Goal: Check status

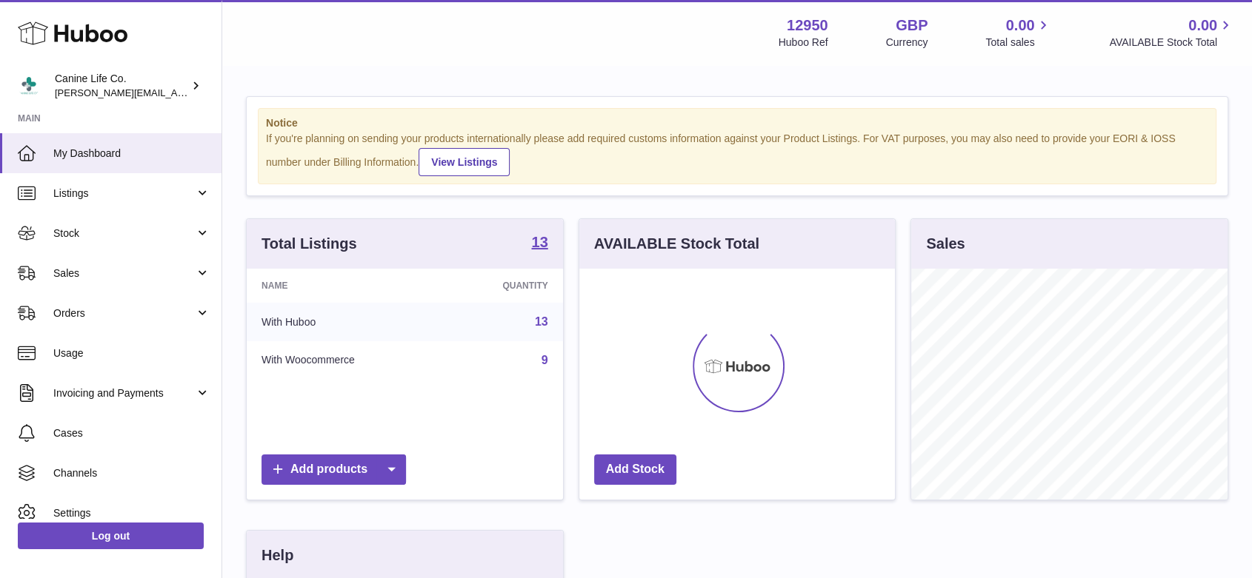
scroll to position [231, 316]
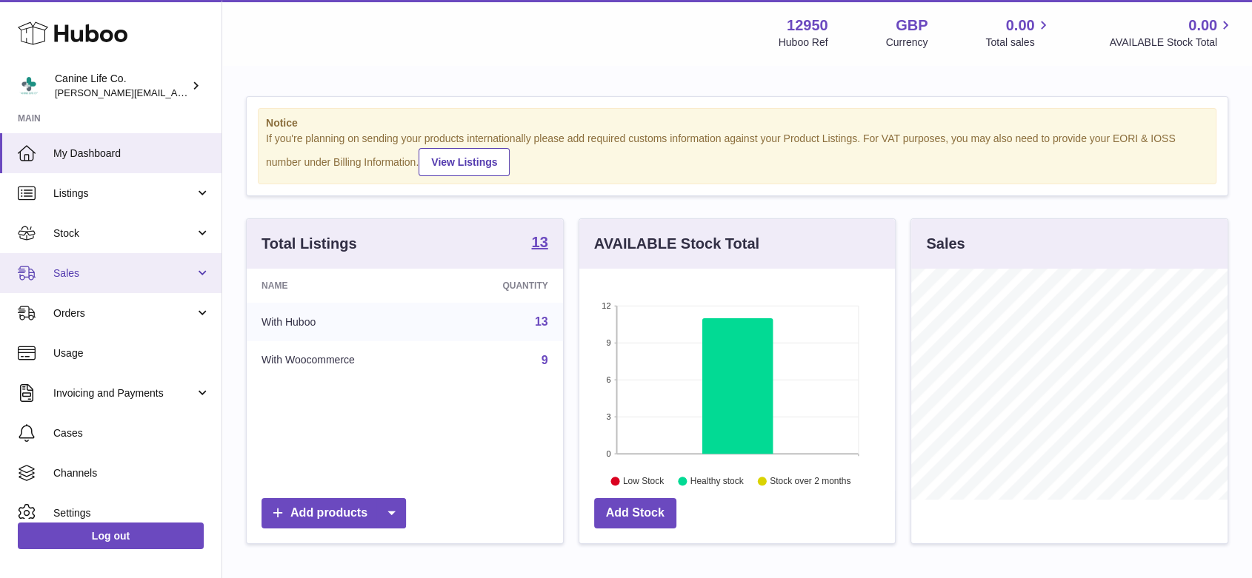
click at [121, 277] on span "Sales" at bounding box center [123, 274] width 141 height 14
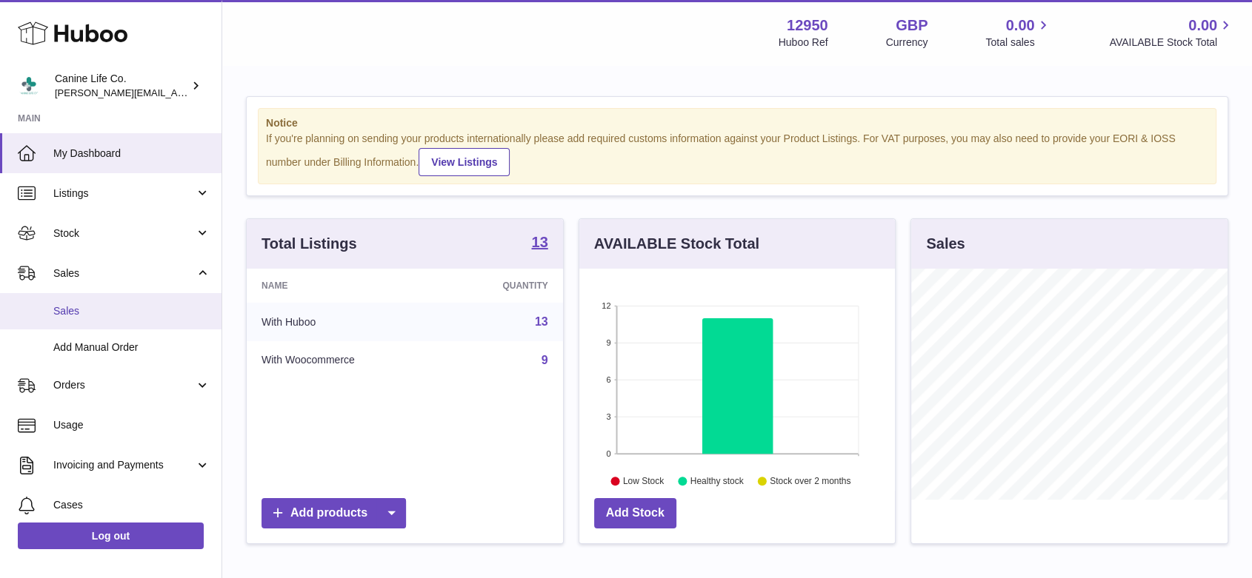
click at [95, 311] on span "Sales" at bounding box center [131, 311] width 157 height 14
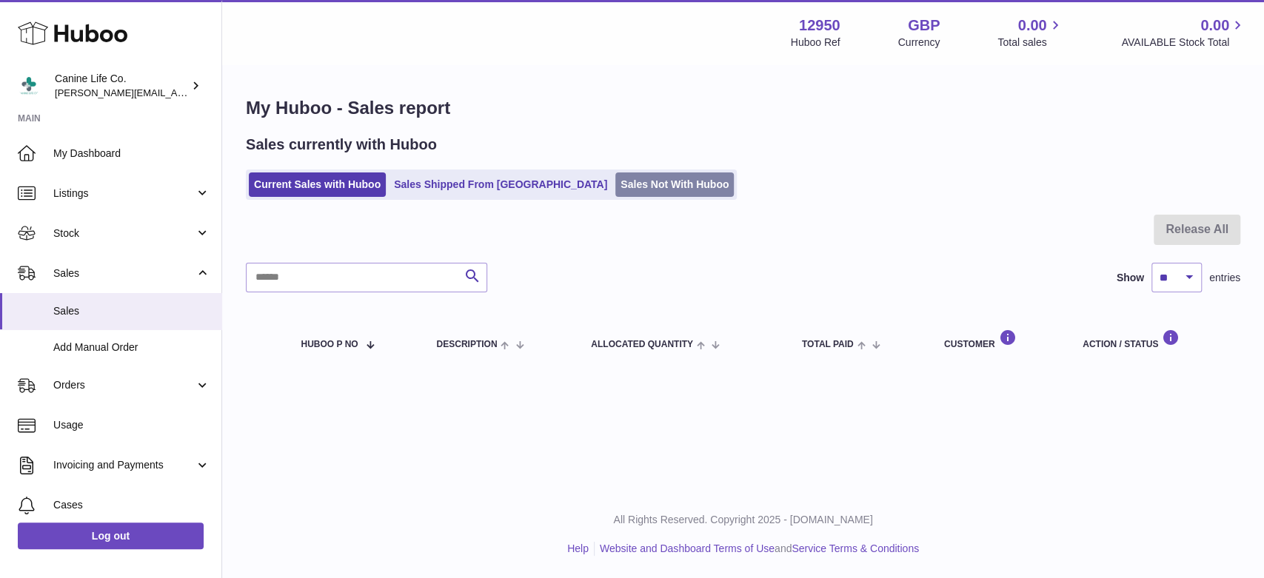
click at [615, 192] on link "Sales Not With Huboo" at bounding box center [674, 185] width 119 height 24
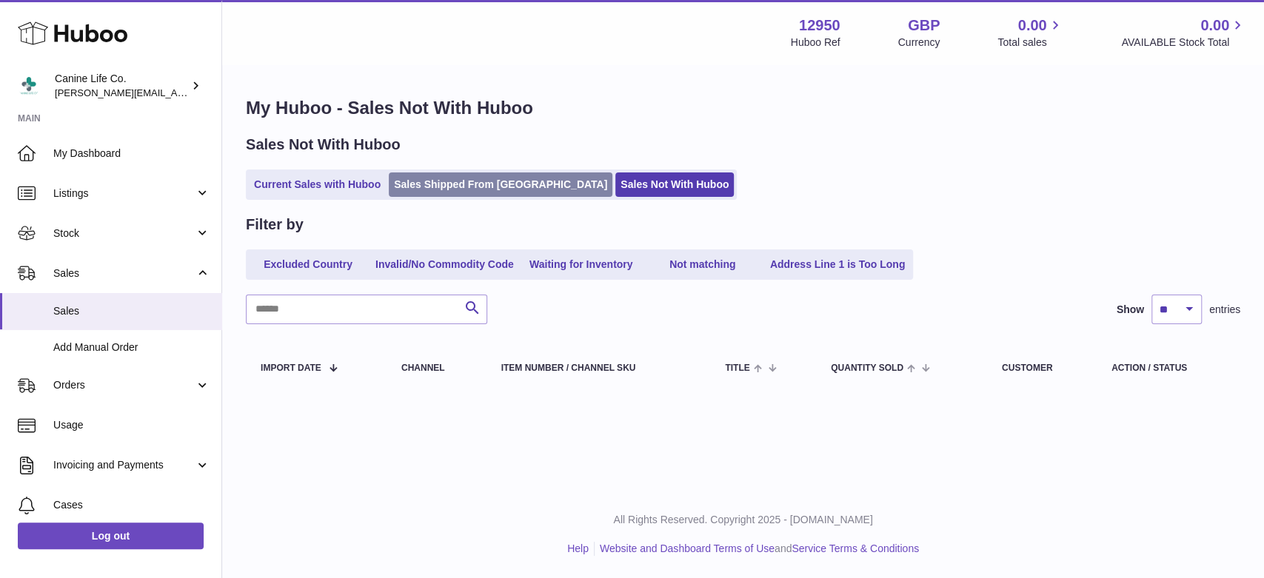
click at [478, 180] on link "Sales Shipped From [GEOGRAPHIC_DATA]" at bounding box center [501, 185] width 224 height 24
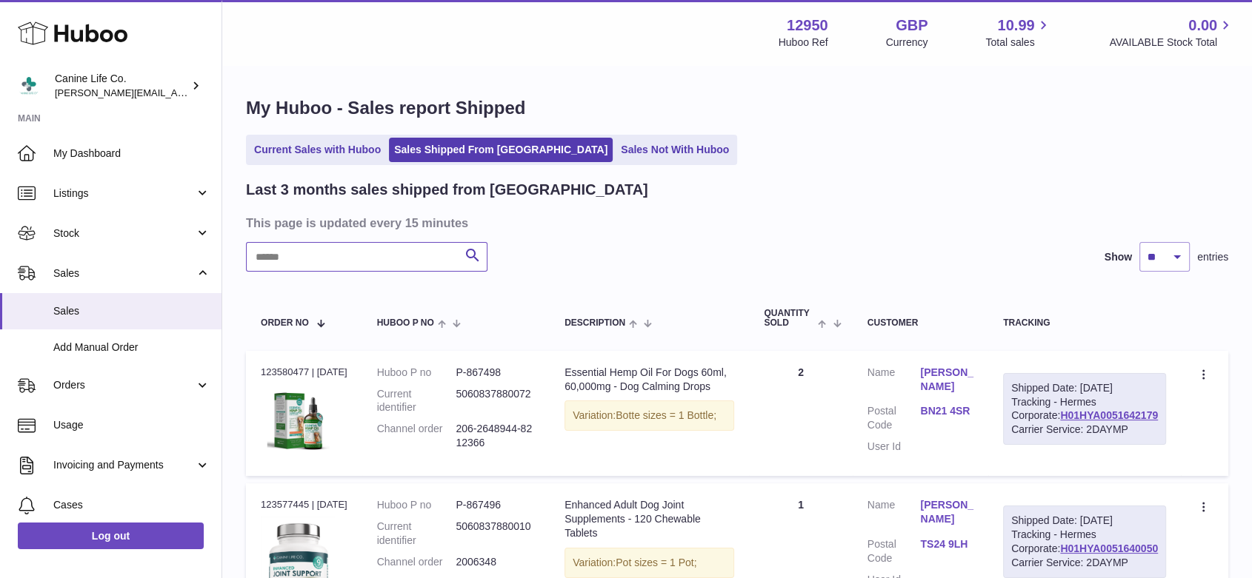
click at [384, 253] on input "text" at bounding box center [366, 257] width 241 height 30
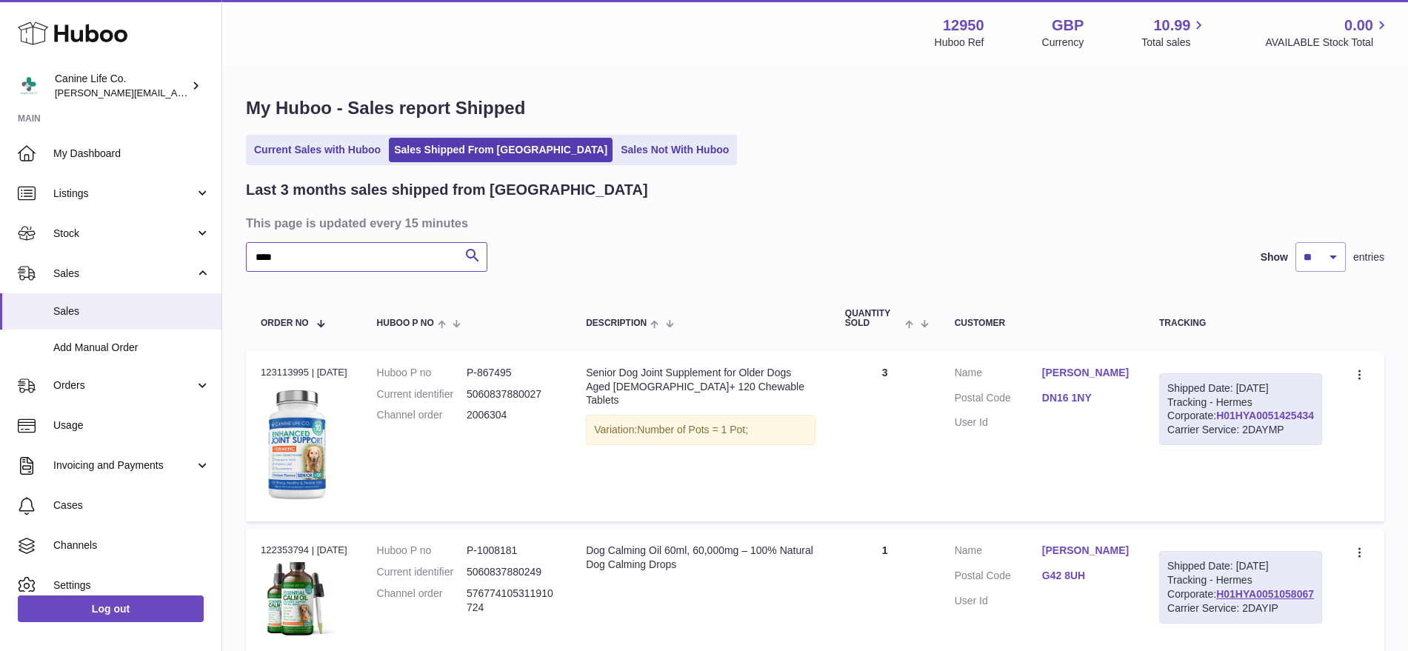
type input "****"
click at [1225, 421] on link "H01HYA0051425434" at bounding box center [1265, 416] width 98 height 12
click at [1251, 421] on link "H01HYA0051425434" at bounding box center [1265, 416] width 98 height 12
click at [636, 150] on link "Sales Not With Huboo" at bounding box center [674, 150] width 119 height 24
